Goal: Task Accomplishment & Management: Manage account settings

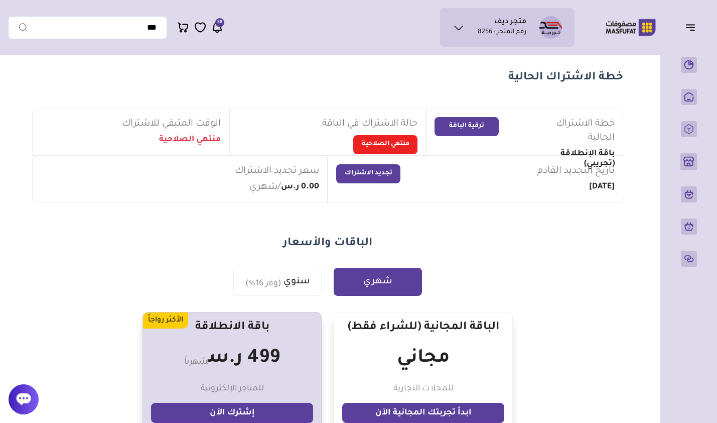
scroll to position [50, 0]
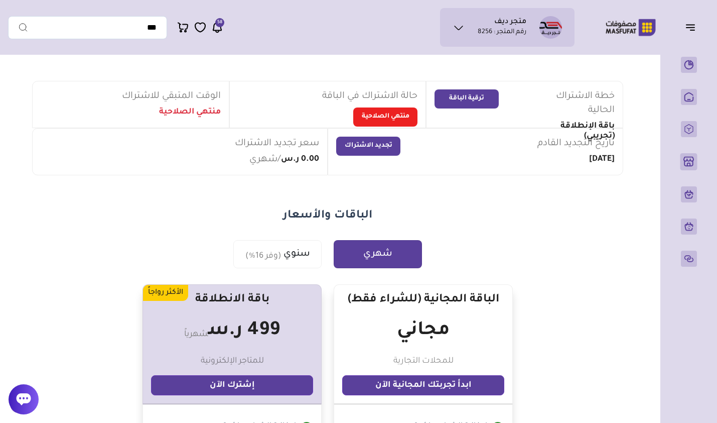
click at [0, 0] on p "المنتجات" at bounding box center [0, 0] width 0 height 0
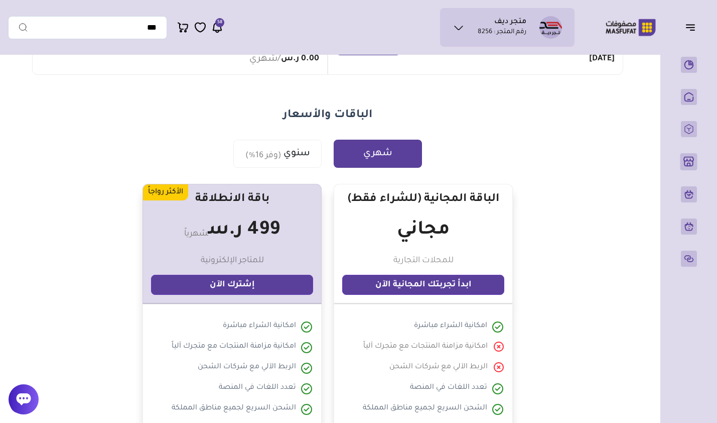
scroll to position [276, 0]
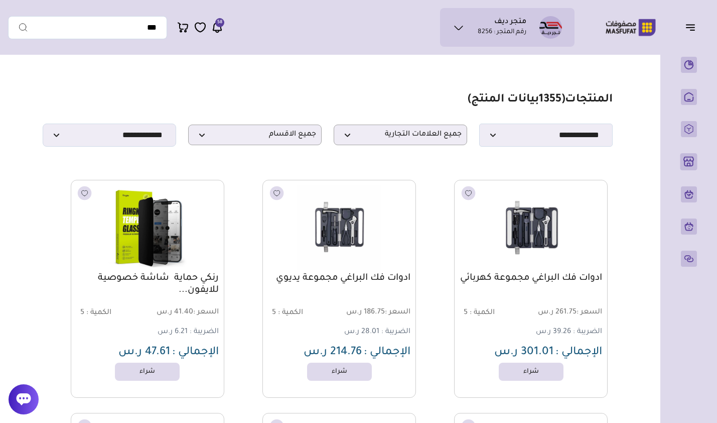
click at [614, 19] on img at bounding box center [631, 28] width 64 height 20
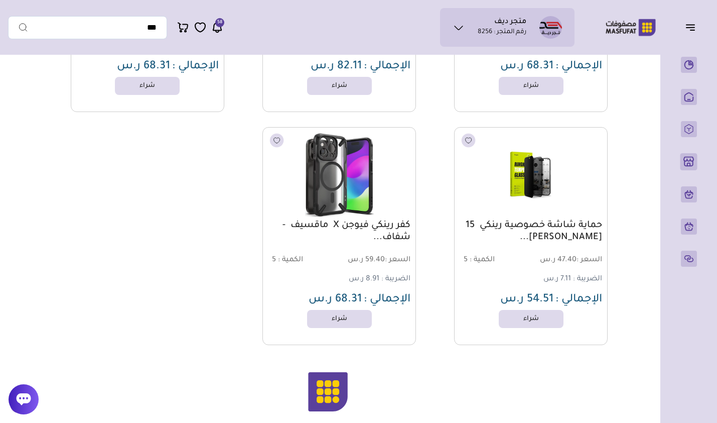
scroll to position [1556, 0]
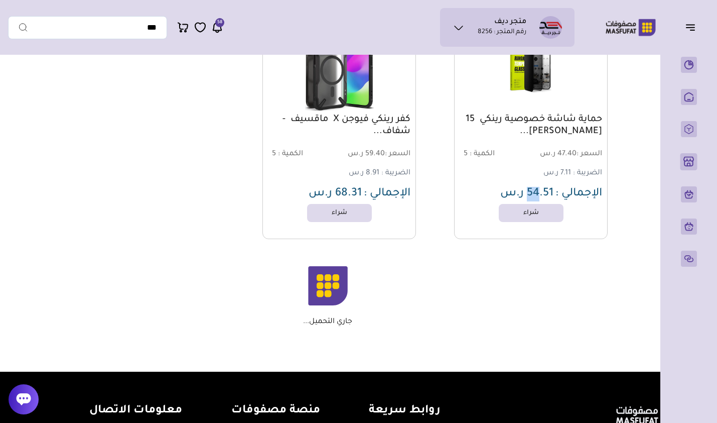
drag, startPoint x: 539, startPoint y: 200, endPoint x: 529, endPoint y: 202, distance: 10.2
click at [529, 200] on span "54.51 ر.س" at bounding box center [526, 194] width 53 height 12
click at [530, 288] on div "جاري التحميل..." at bounding box center [328, 296] width 561 height 60
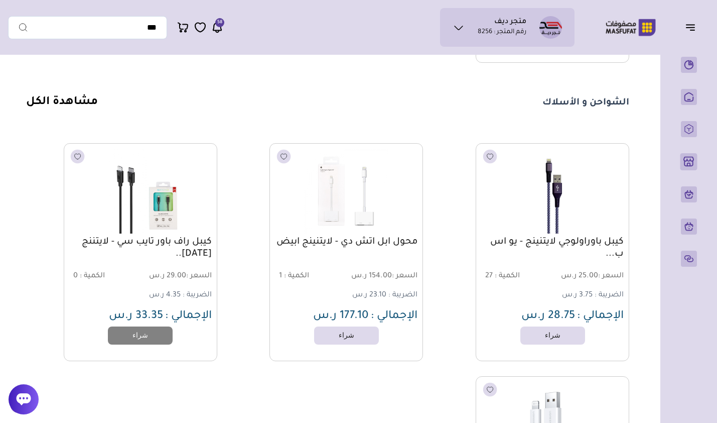
scroll to position [1790, 0]
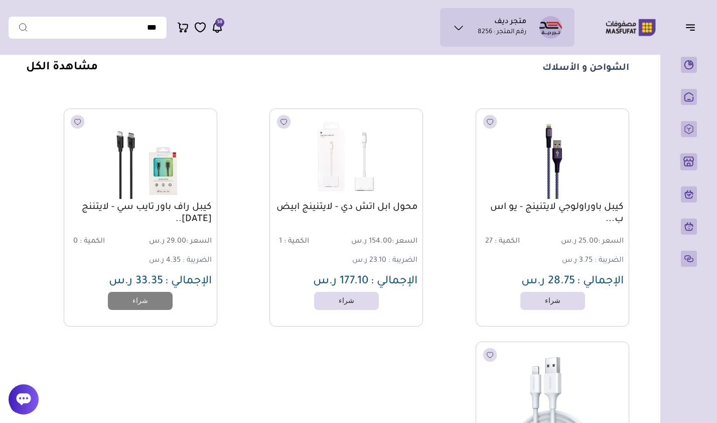
drag, startPoint x: 419, startPoint y: 217, endPoint x: 262, endPoint y: 215, distance: 157.1
click at [262, 215] on div "كيبل باوراولوجي لايتنينج - يو اس ب... السعر : 25.00 ر.س الكمية : 27 الضريبة : 3…" at bounding box center [327, 333] width 603 height 451
click at [294, 311] on div "محول ابل اتش دي - لايتنينج ابيض السعر : 154.00 ر.س الكمية : 1 الضريبة : 23.10 ر…" at bounding box center [347, 217] width 154 height 218
click at [677, 170] on link "متجري ( 0 )" at bounding box center [689, 161] width 25 height 17
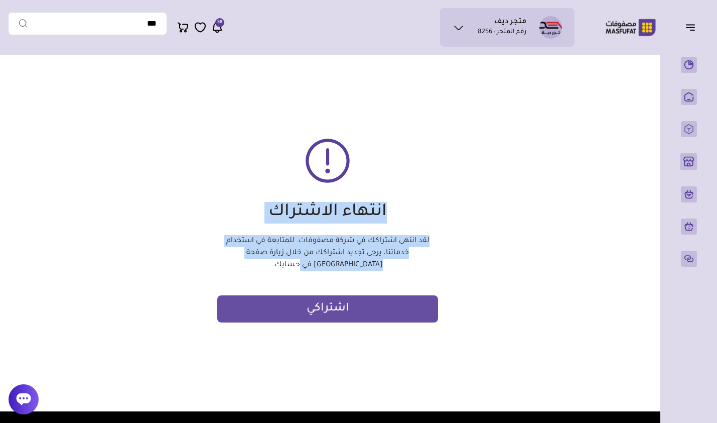
drag, startPoint x: 401, startPoint y: 207, endPoint x: 165, endPoint y: 251, distance: 239.9
click at [165, 251] on div "انتهاء الاشتراك لقد انتهى اشتراكك في شركة مصفوفات. للمتابعة في استخدام خدماتنا،…" at bounding box center [328, 228] width 640 height 211
drag, startPoint x: 302, startPoint y: 263, endPoint x: 434, endPoint y: 235, distance: 134.9
click at [434, 235] on p "لقد انتهى اشتراكك في شركة مصفوفات. للمتابعة في استخدام خدماتنا، يرجى تجديد اشتر…" at bounding box center [328, 253] width 220 height 36
click at [681, 92] on link "الرئيسية" at bounding box center [689, 97] width 25 height 16
